Goal: Transaction & Acquisition: Purchase product/service

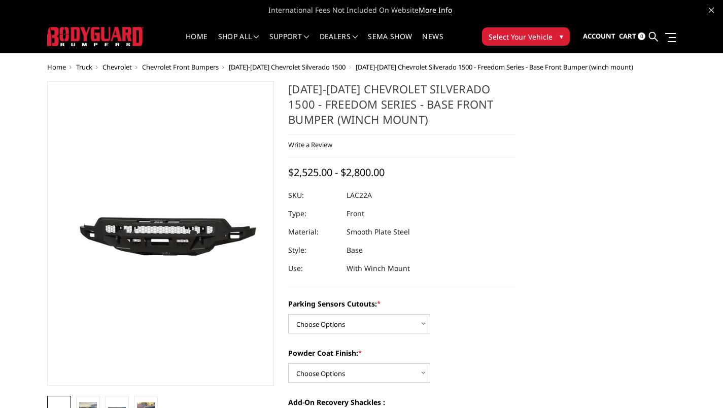
click at [274, 65] on span "[DATE]-[DATE] Chevrolet Silverado 1500" at bounding box center [287, 66] width 117 height 9
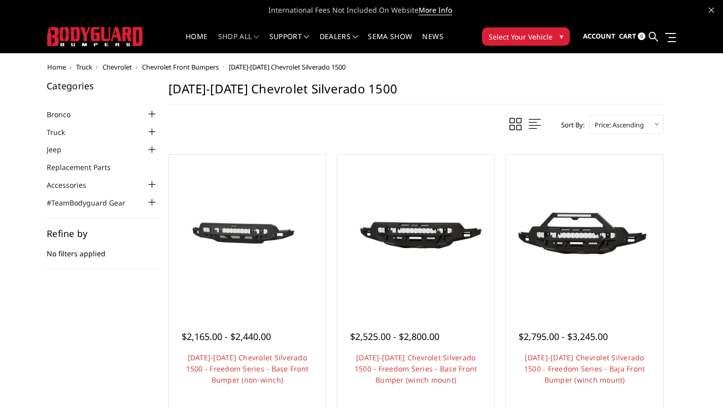
click at [114, 67] on span "Chevrolet" at bounding box center [116, 66] width 29 height 9
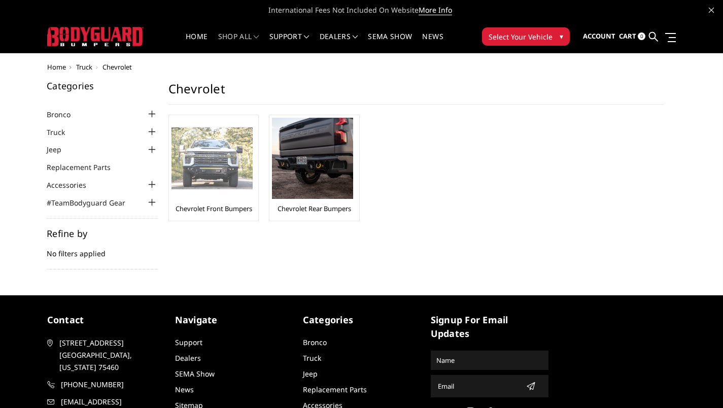
click at [205, 180] on img at bounding box center [211, 158] width 81 height 62
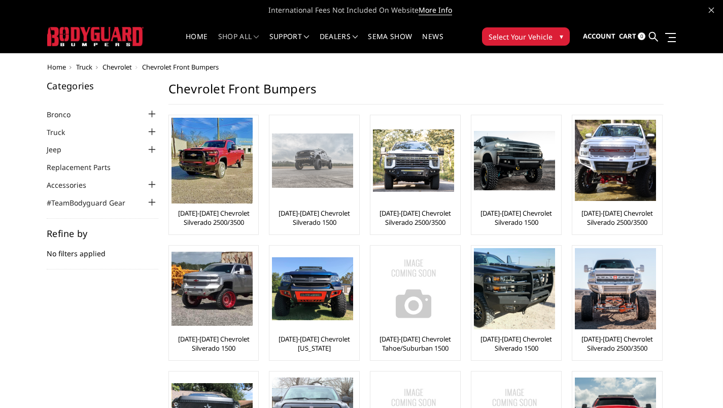
click at [331, 176] on img at bounding box center [312, 160] width 81 height 54
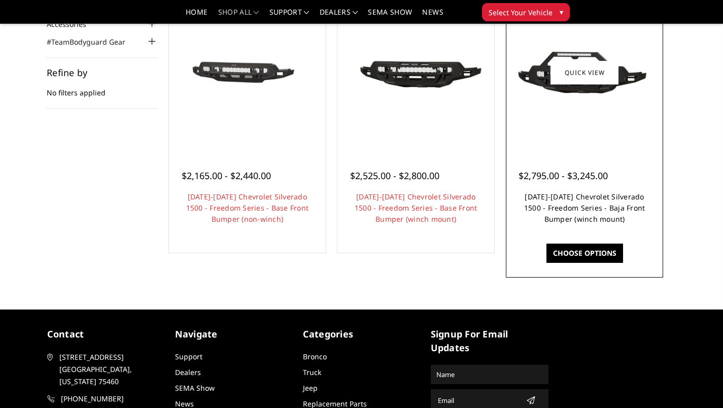
scroll to position [132, 0]
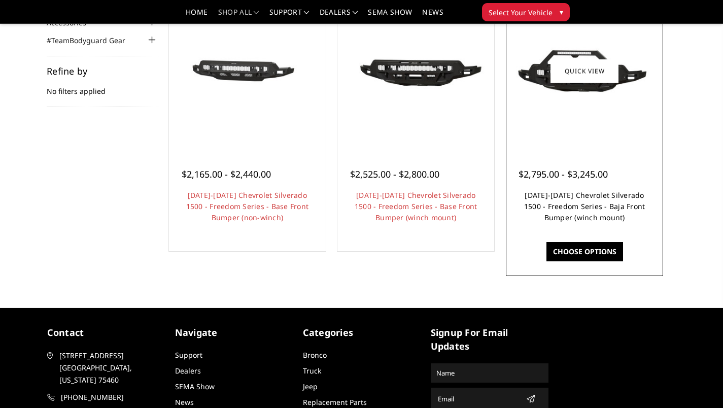
click at [551, 212] on link "[DATE]-[DATE] Chevrolet Silverado 1500 - Freedom Series - Baja Front Bumper (wi…" at bounding box center [584, 206] width 121 height 32
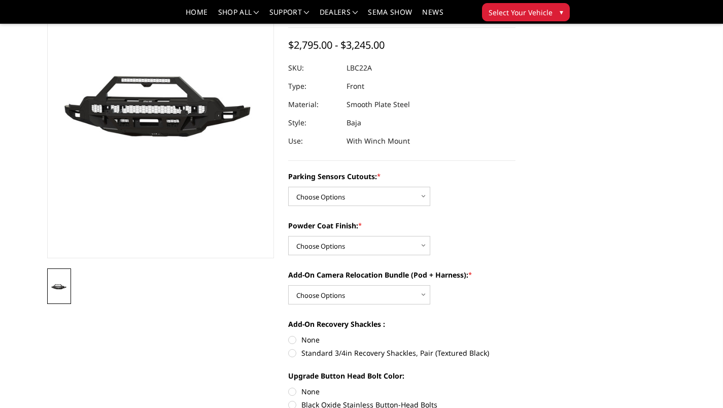
scroll to position [103, 0]
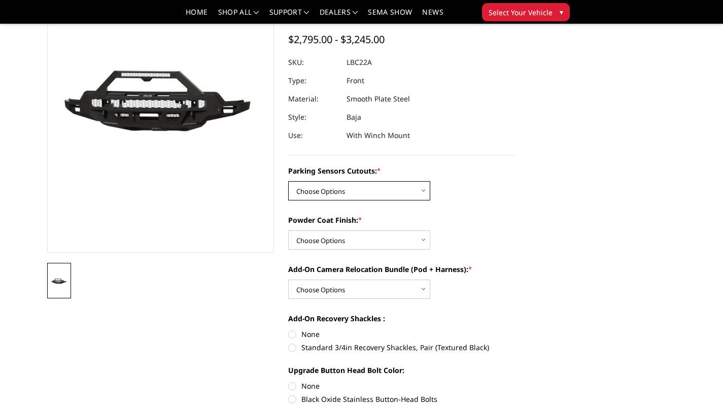
select select "4385"
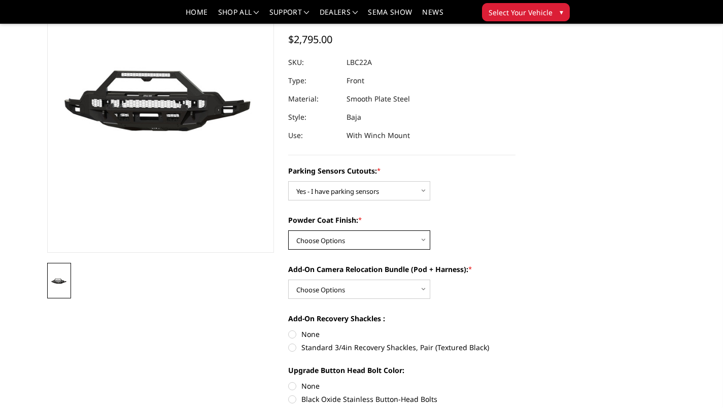
select select "4390"
select select "4391"
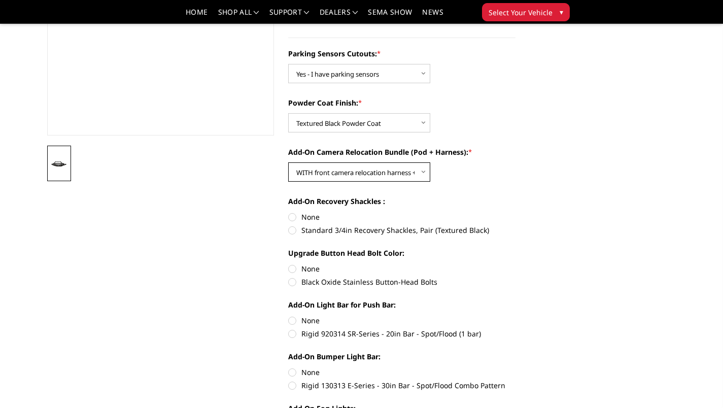
scroll to position [221, 0]
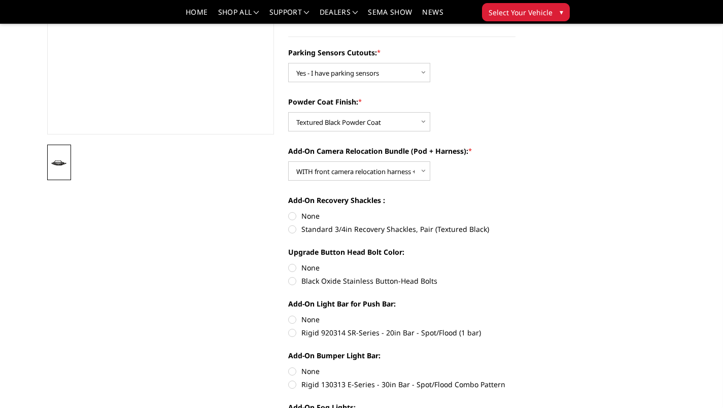
click at [291, 230] on label "Standard 3/4in Recovery Shackles, Pair (Textured Black)" at bounding box center [401, 229] width 227 height 11
click at [515, 211] on input "Standard 3/4in Recovery Shackles, Pair (Textured Black)" at bounding box center [515, 210] width 1 height 1
radio input "true"
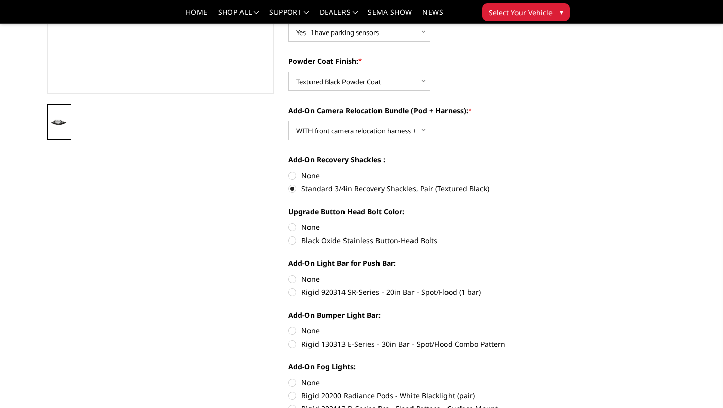
scroll to position [263, 0]
click at [290, 277] on label "None" at bounding box center [401, 277] width 227 height 11
click at [289, 273] on input "None" at bounding box center [288, 272] width 1 height 1
radio input "true"
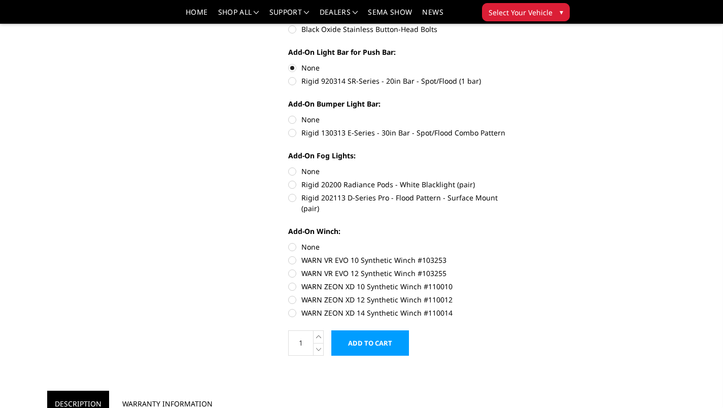
scroll to position [473, 0]
click at [294, 241] on label "None" at bounding box center [401, 246] width 227 height 11
click at [289, 241] on input "None" at bounding box center [288, 241] width 1 height 1
radio input "true"
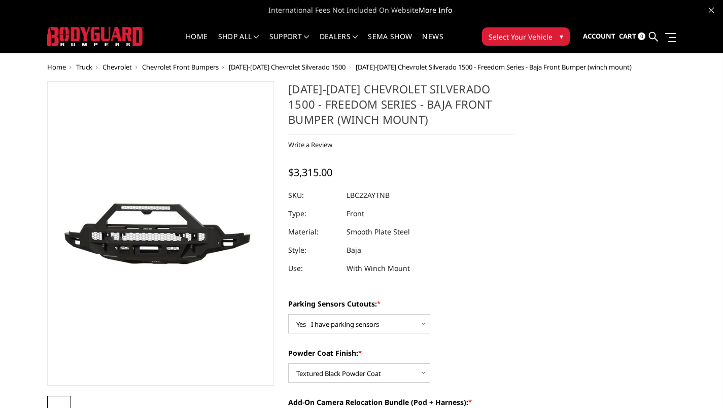
scroll to position [0, 0]
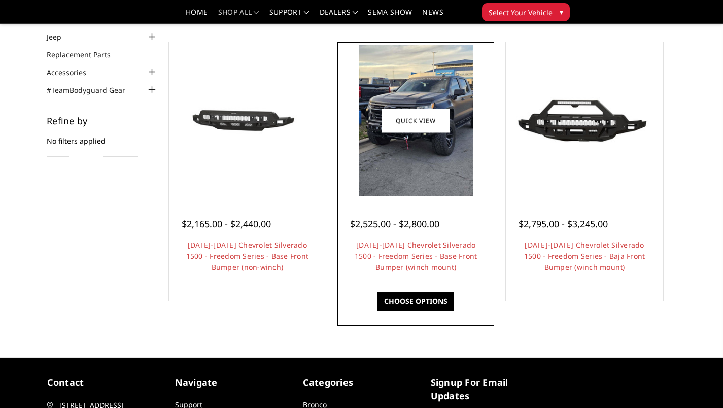
scroll to position [80, 0]
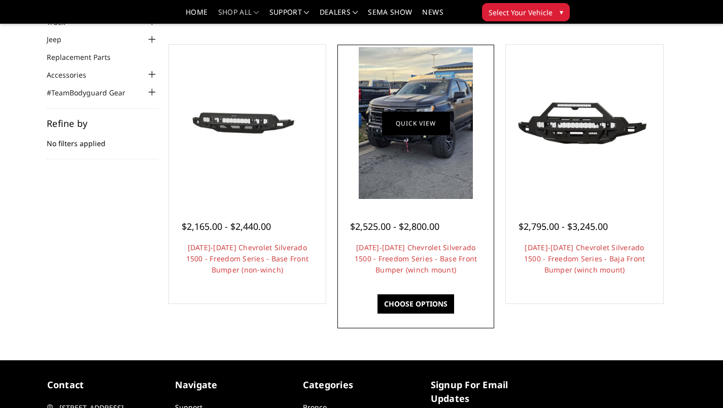
click at [415, 125] on link "Quick view" at bounding box center [416, 123] width 68 height 24
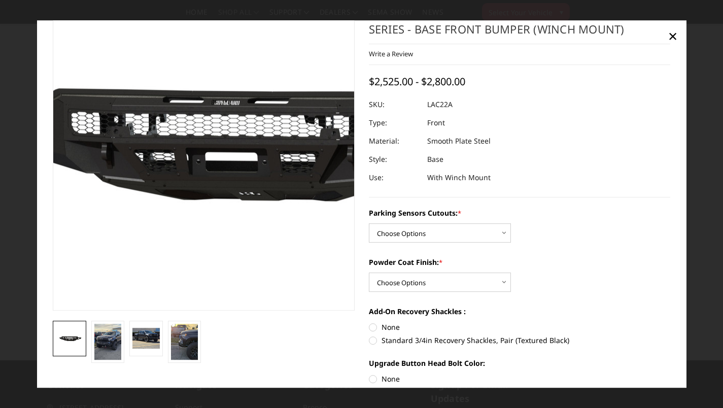
scroll to position [34, 0]
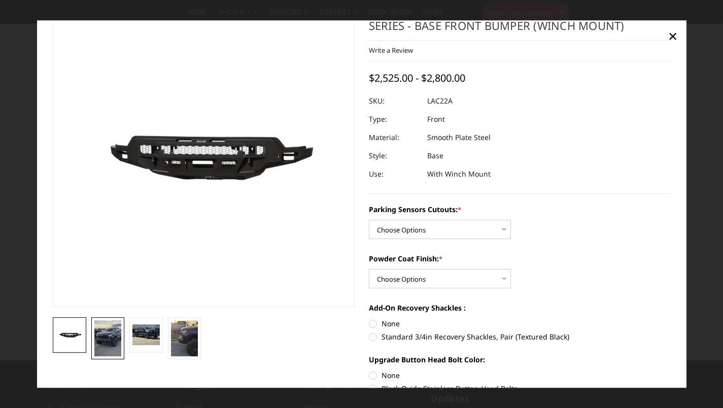
click at [106, 336] on img at bounding box center [107, 338] width 27 height 36
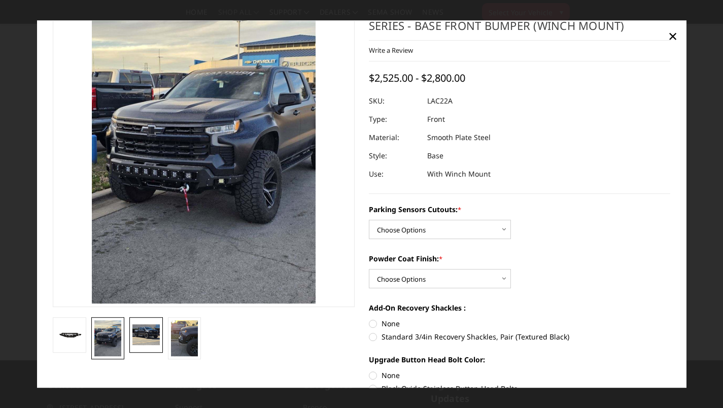
click at [135, 335] on img at bounding box center [145, 335] width 27 height 20
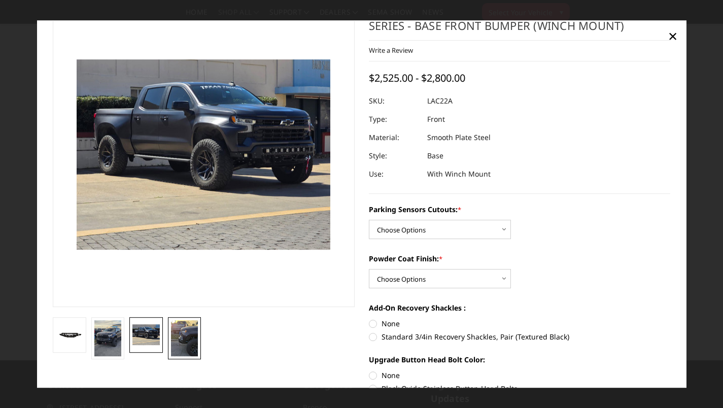
click at [174, 335] on img at bounding box center [184, 338] width 27 height 36
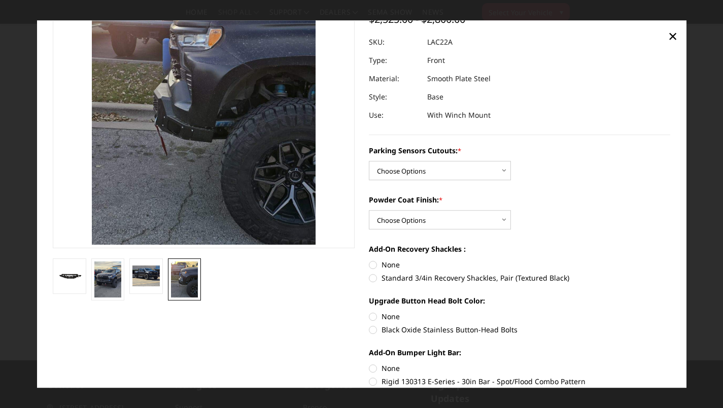
scroll to position [94, 0]
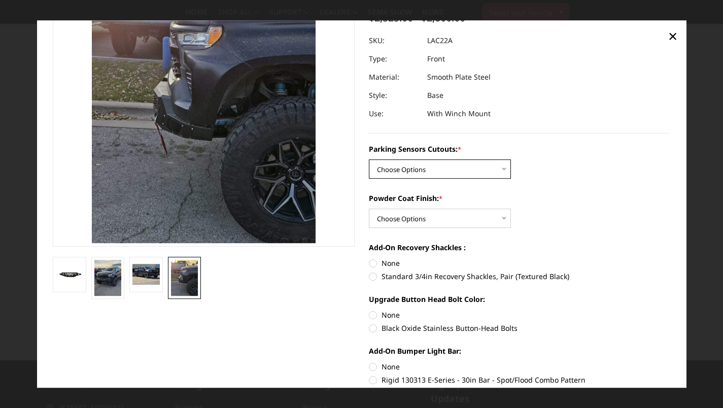
select select "4345"
select select "4360"
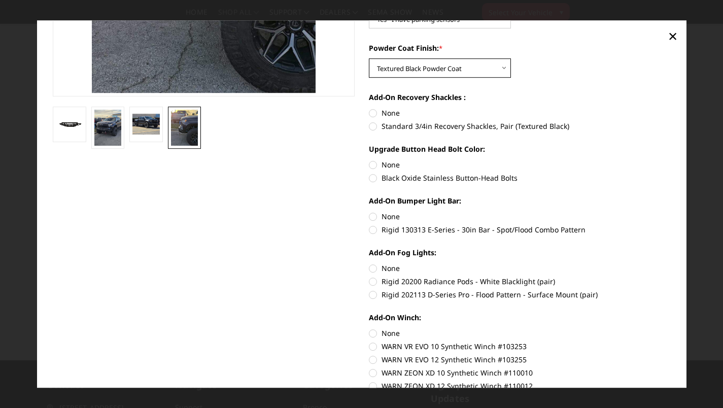
scroll to position [243, 0]
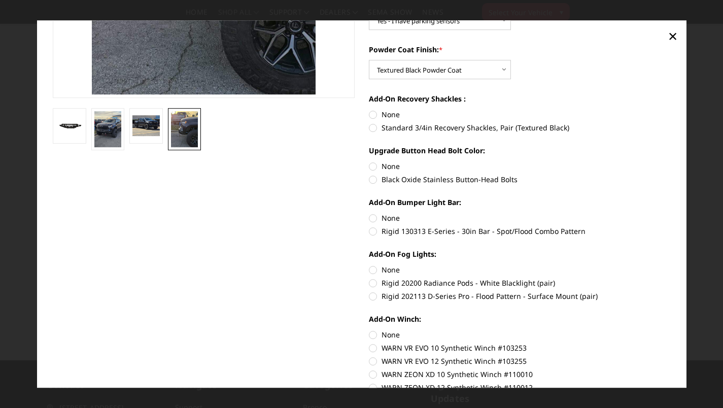
click at [373, 166] on label "None" at bounding box center [520, 166] width 302 height 11
click at [369, 162] on input "None" at bounding box center [369, 161] width 1 height 1
radio input "true"
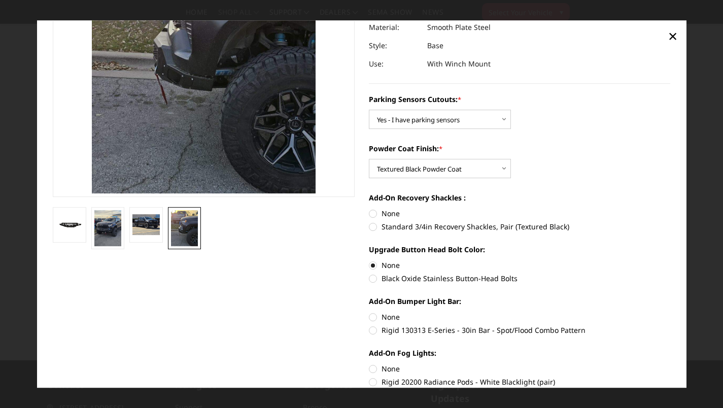
scroll to position [145, 0]
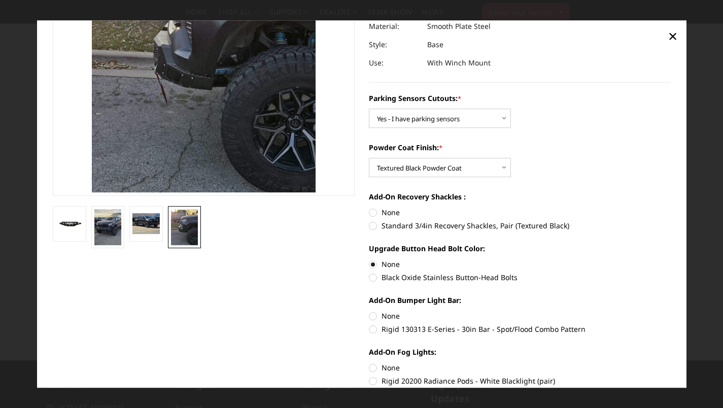
click at [374, 225] on label "Standard 3/4in Recovery Shackles, Pair (Textured Black)" at bounding box center [520, 226] width 302 height 11
click at [670, 208] on input "Standard 3/4in Recovery Shackles, Pair (Textured Black)" at bounding box center [670, 207] width 1 height 1
radio input "true"
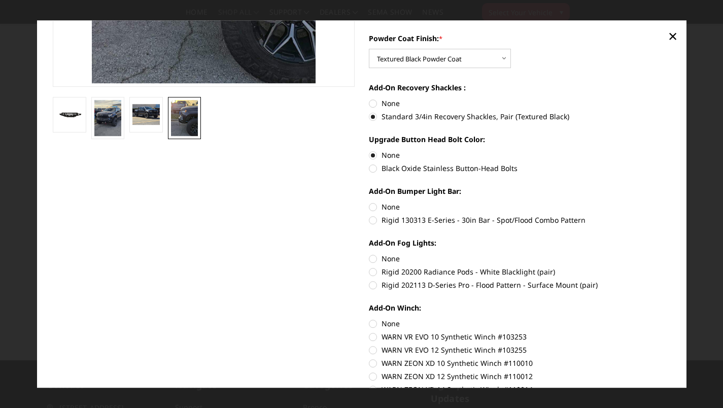
scroll to position [256, 0]
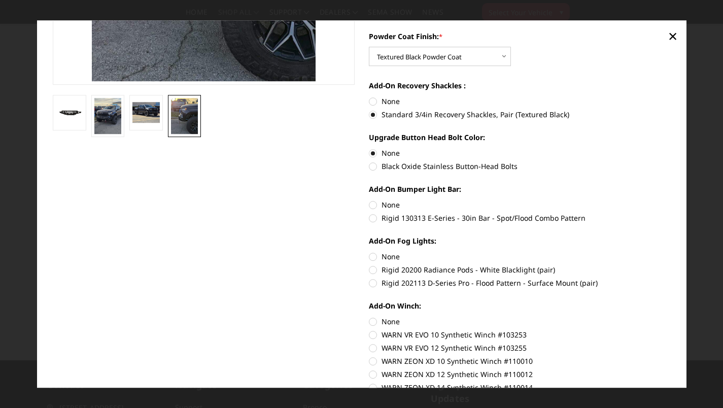
click at [370, 321] on label "None" at bounding box center [520, 321] width 302 height 11
click at [369, 317] on input "None" at bounding box center [369, 316] width 1 height 1
radio input "true"
click at [373, 220] on label "Rigid 130313 E-Series - 30in Bar - Spot/Flood Combo Pattern" at bounding box center [520, 218] width 302 height 11
click at [670, 200] on input "Rigid 130313 E-Series - 30in Bar - Spot/Flood Combo Pattern" at bounding box center [670, 200] width 1 height 1
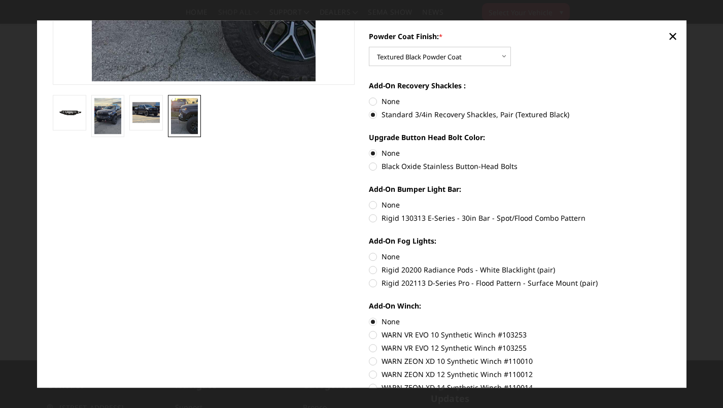
radio input "true"
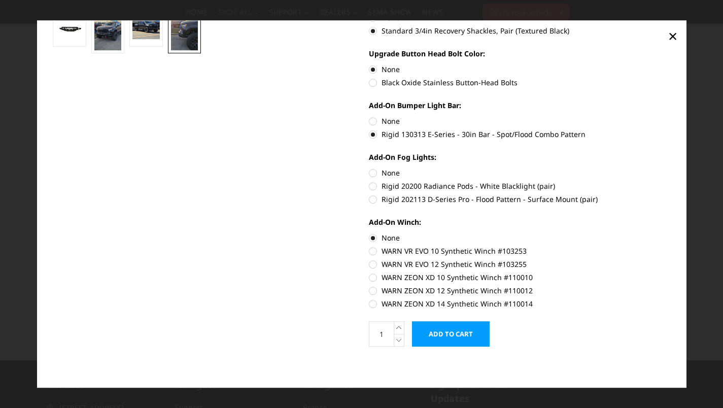
scroll to position [340, 0]
click at [372, 174] on label "None" at bounding box center [520, 173] width 302 height 11
click at [369, 168] on input "None" at bounding box center [369, 168] width 1 height 1
radio input "true"
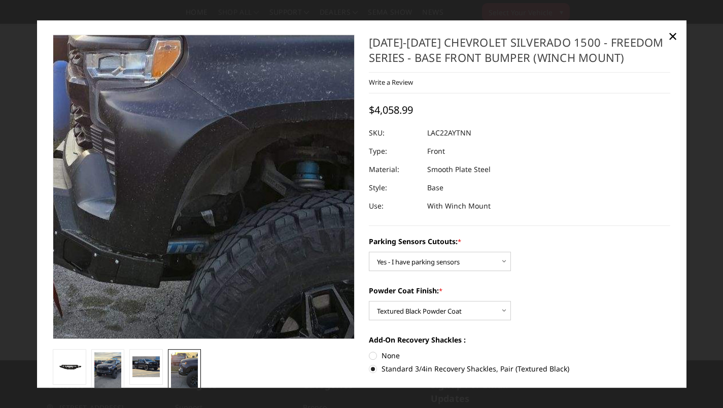
scroll to position [2, 0]
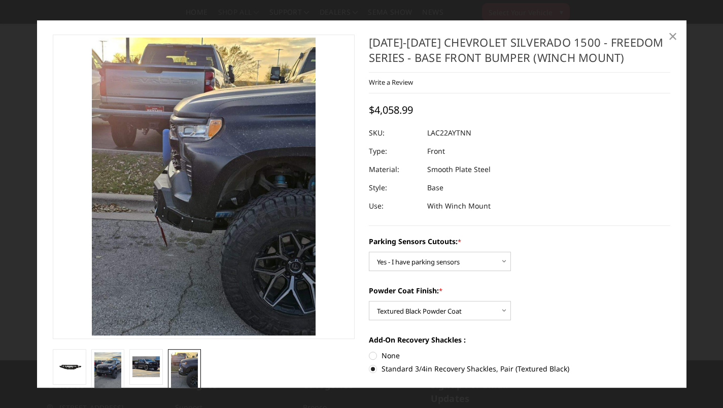
click at [671, 37] on span "×" at bounding box center [672, 36] width 9 height 22
